Goal: Task Accomplishment & Management: Manage account settings

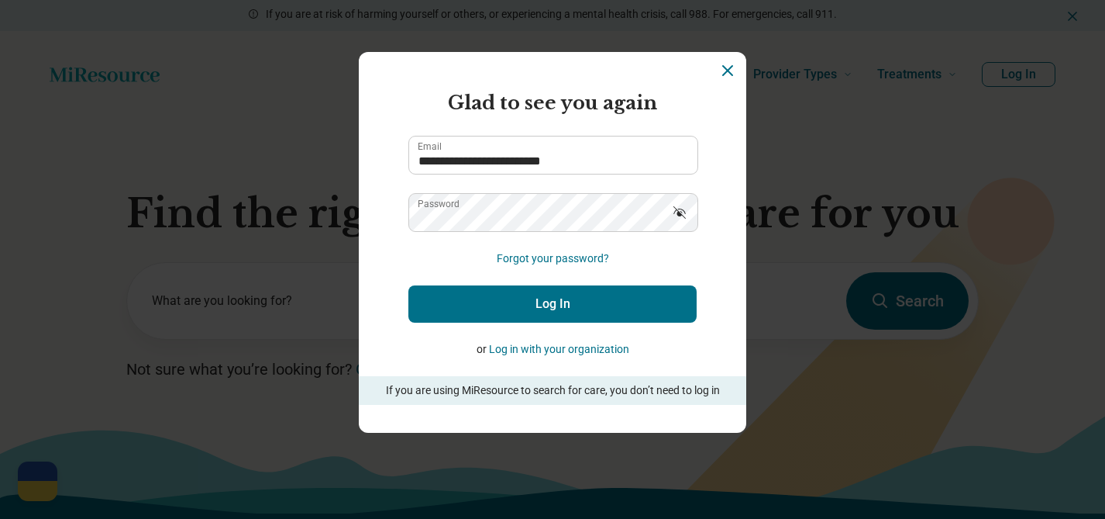
click at [553, 297] on button "Log In" at bounding box center [552, 303] width 288 height 37
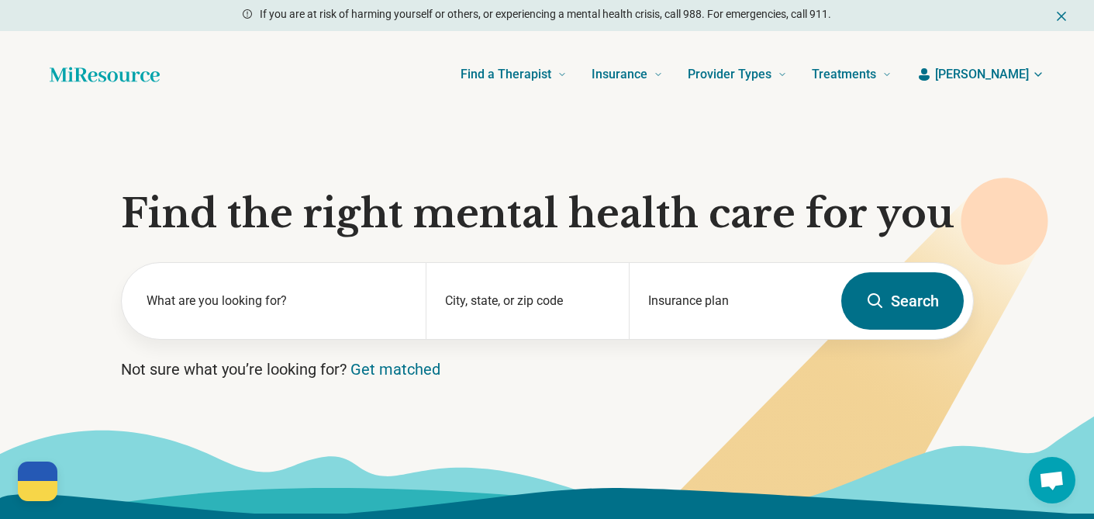
click at [1007, 79] on span "[PERSON_NAME]" at bounding box center [982, 74] width 94 height 19
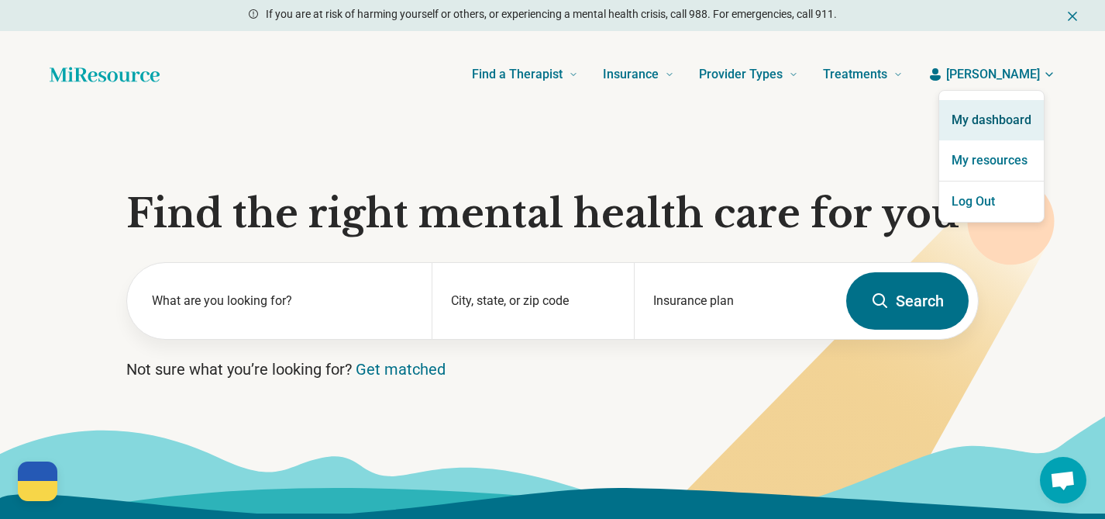
click at [1000, 122] on link "My dashboard" at bounding box center [991, 120] width 105 height 40
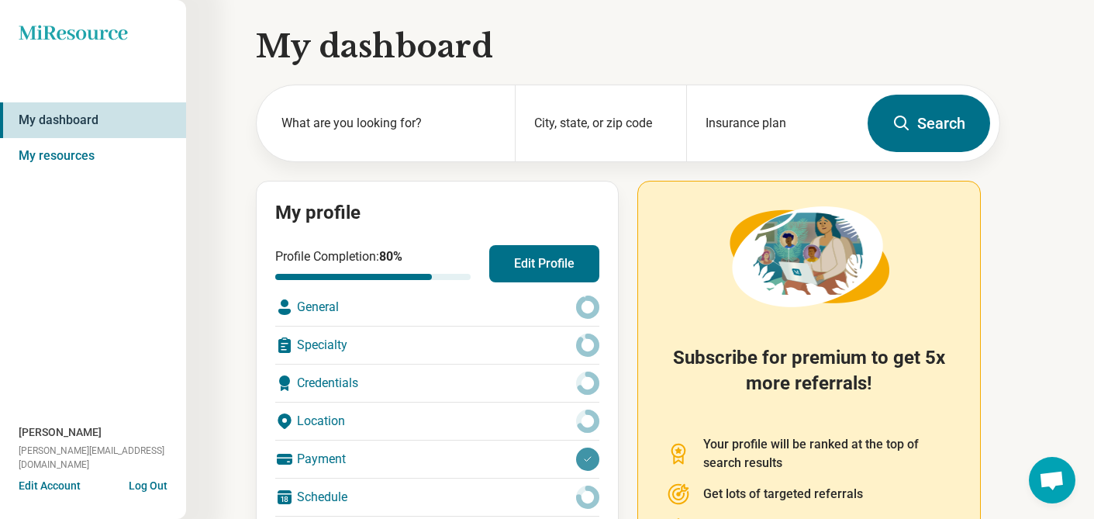
click at [415, 306] on div "General" at bounding box center [437, 306] width 324 height 37
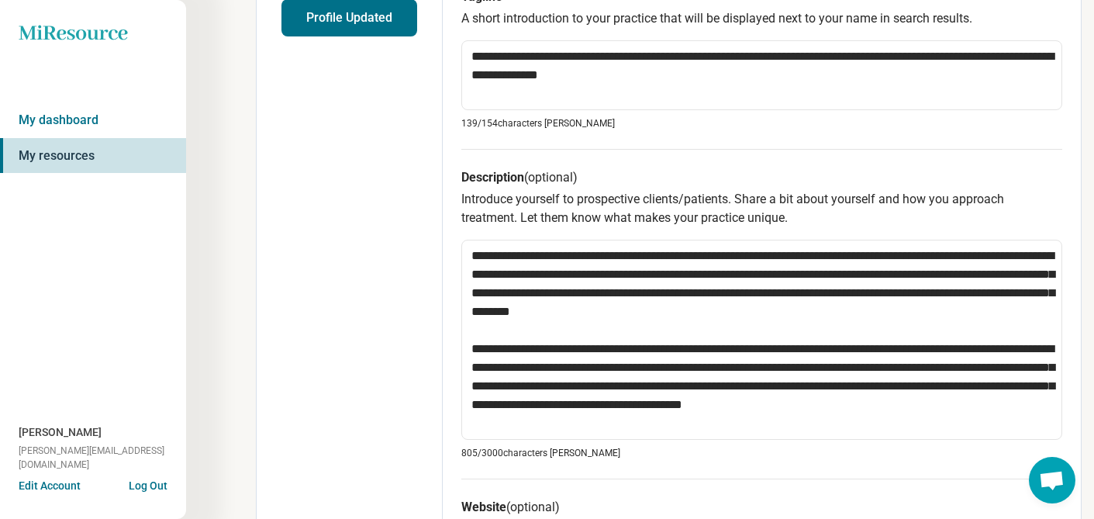
scroll to position [420, 0]
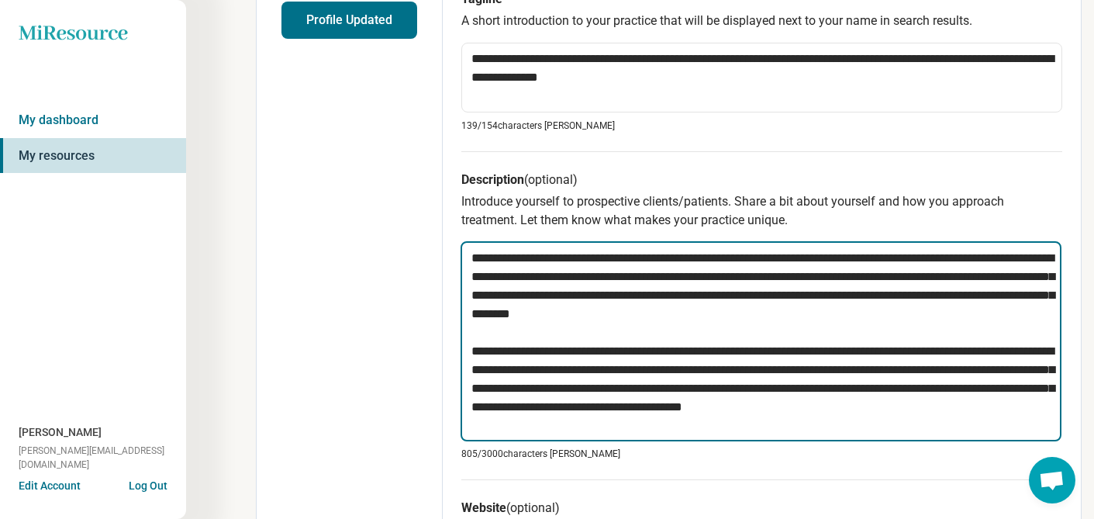
drag, startPoint x: 467, startPoint y: 260, endPoint x: 593, endPoint y: 427, distance: 209.3
click at [593, 427] on textarea "**********" at bounding box center [760, 341] width 601 height 200
